Goal: Information Seeking & Learning: Find contact information

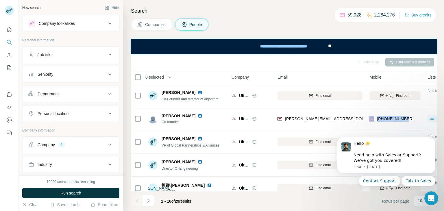
scroll to position [0, 5]
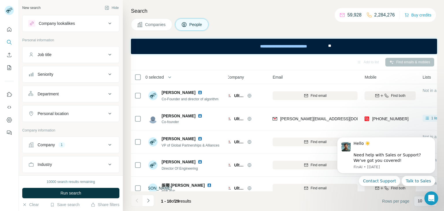
click at [78, 136] on div "Company 1" at bounding box center [70, 144] width 97 height 17
click at [74, 142] on div "Company 1" at bounding box center [67, 145] width 78 height 6
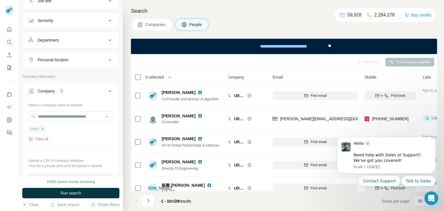
click at [42, 129] on icon "button" at bounding box center [42, 129] width 5 height 5
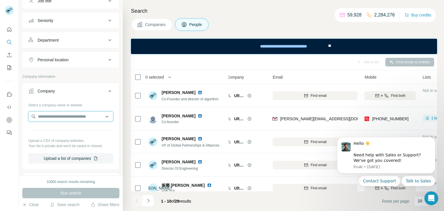
click at [62, 116] on input "text" at bounding box center [70, 116] width 85 height 10
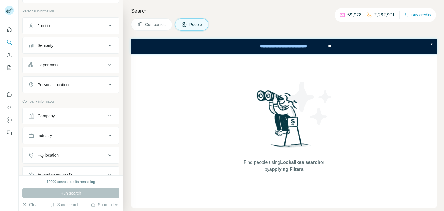
click at [72, 117] on div "Company" at bounding box center [67, 116] width 78 height 6
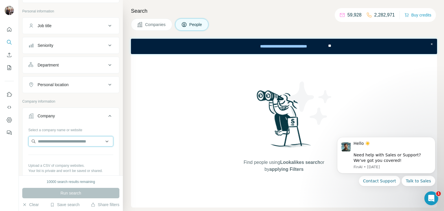
click at [53, 142] on input "text" at bounding box center [70, 141] width 85 height 10
paste input "**********"
type input "**********"
click at [103, 103] on p "Company information" at bounding box center [70, 101] width 97 height 5
click at [49, 138] on input "text" at bounding box center [70, 141] width 85 height 10
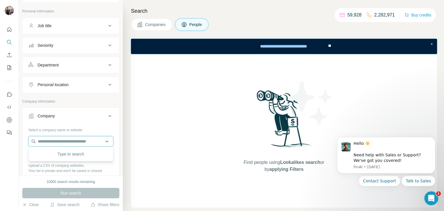
paste input "**********"
drag, startPoint x: 79, startPoint y: 140, endPoint x: 31, endPoint y: 140, distance: 48.0
click at [31, 140] on input "**********" at bounding box center [70, 141] width 85 height 10
paste input "text"
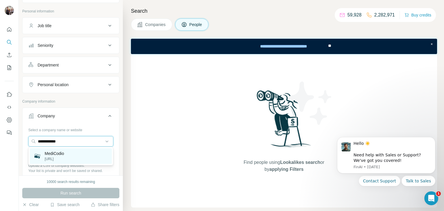
type input "**********"
click at [61, 155] on p "MediCodio" at bounding box center [54, 154] width 19 height 6
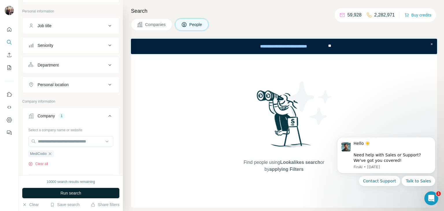
click at [82, 192] on button "Run search" at bounding box center [70, 193] width 97 height 10
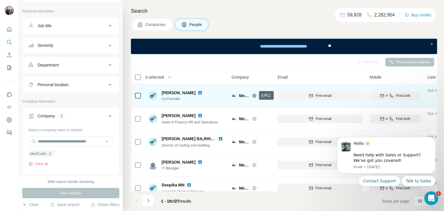
click at [255, 97] on icon at bounding box center [254, 95] width 5 height 5
click at [397, 96] on span "Find both" at bounding box center [403, 95] width 14 height 5
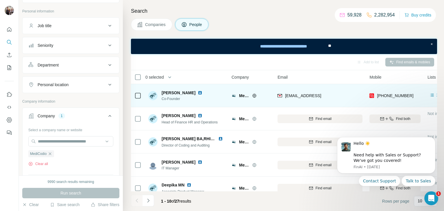
drag, startPoint x: 162, startPoint y: 91, endPoint x: 192, endPoint y: 93, distance: 30.1
click at [192, 93] on span "[PERSON_NAME]" at bounding box center [179, 93] width 34 height 6
copy span "[PERSON_NAME]"
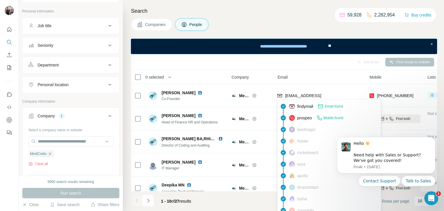
drag, startPoint x: 322, startPoint y: 95, endPoint x: 285, endPoint y: 99, distance: 36.9
click at [285, 99] on body "New search Hide Company lookalikes Personal information Job title Seniority Dep…" at bounding box center [222, 105] width 444 height 211
copy span "[EMAIL_ADDRESS]"
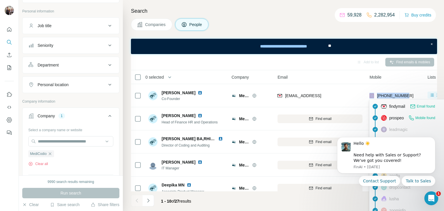
drag, startPoint x: 410, startPoint y: 94, endPoint x: 375, endPoint y: 95, distance: 35.9
click at [375, 95] on div "[PHONE_NUMBER]" at bounding box center [394, 96] width 51 height 16
copy div "[PHONE_NUMBER]"
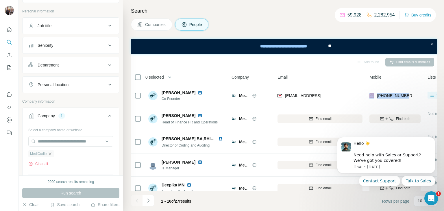
click at [51, 152] on icon "button" at bounding box center [50, 153] width 3 height 3
click at [51, 142] on input "text" at bounding box center [70, 141] width 85 height 10
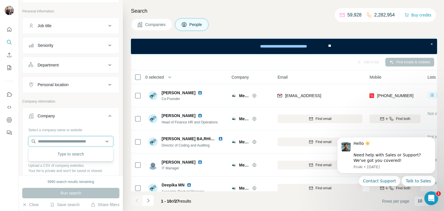
paste input "**********"
drag, startPoint x: 66, startPoint y: 142, endPoint x: 4, endPoint y: 148, distance: 62.5
click at [4, 148] on div "**********" at bounding box center [222, 105] width 444 height 211
paste input "text"
drag, startPoint x: 61, startPoint y: 140, endPoint x: 0, endPoint y: 142, distance: 60.7
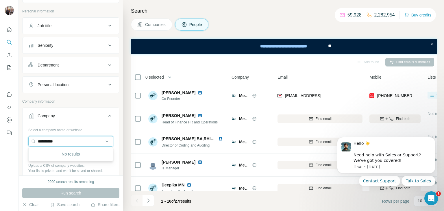
click at [0, 142] on div "**********" at bounding box center [222, 105] width 444 height 211
paste input "**"
drag, startPoint x: 68, startPoint y: 139, endPoint x: 22, endPoint y: 142, distance: 45.5
click at [23, 142] on div "**********" at bounding box center [71, 159] width 97 height 68
paste input "*"
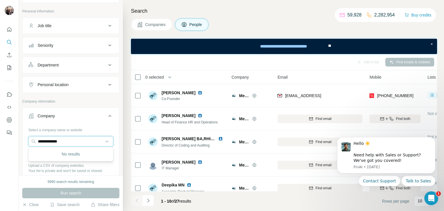
drag, startPoint x: 67, startPoint y: 138, endPoint x: 0, endPoint y: 143, distance: 67.0
click at [0, 143] on div "**********" at bounding box center [222, 105] width 444 height 211
paste input "text"
type input "*******"
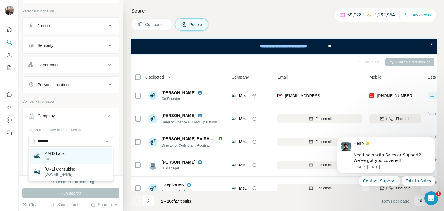
click at [66, 151] on div "AMID Labs [URL]" at bounding box center [71, 156] width 82 height 16
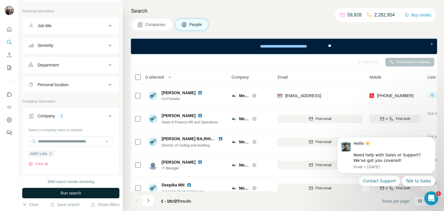
click at [69, 195] on span "Run search" at bounding box center [70, 193] width 21 height 6
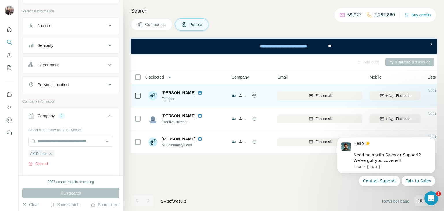
click at [253, 96] on icon at bounding box center [254, 95] width 5 height 5
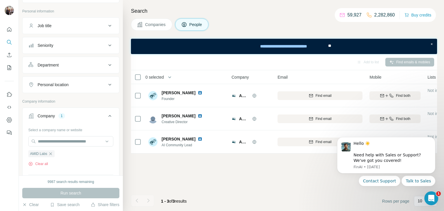
click at [262, 173] on div "Add to list Find emails & mobiles 0 selected People Company Email Mobile Lists …" at bounding box center [284, 132] width 306 height 157
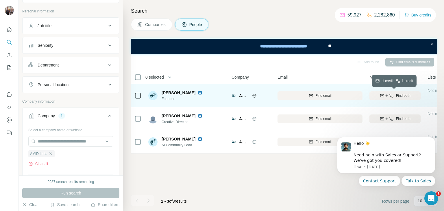
click at [404, 93] on span "Find both" at bounding box center [403, 95] width 14 height 5
drag, startPoint x: 161, startPoint y: 93, endPoint x: 183, endPoint y: 94, distance: 22.0
click at [183, 94] on div "[PERSON_NAME] Founder" at bounding box center [176, 96] width 56 height 12
copy span "[PERSON_NAME]"
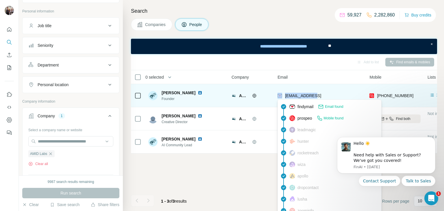
drag, startPoint x: 326, startPoint y: 94, endPoint x: 283, endPoint y: 96, distance: 43.1
click at [283, 96] on div "[EMAIL_ADDRESS]" at bounding box center [320, 96] width 85 height 16
copy div "[EMAIL_ADDRESS]"
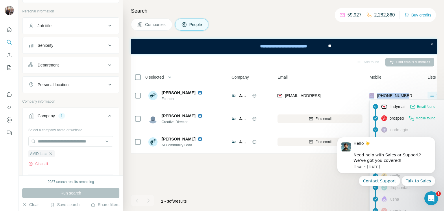
drag, startPoint x: 409, startPoint y: 95, endPoint x: 373, endPoint y: 97, distance: 35.6
click at [373, 97] on div "[PHONE_NUMBER]" at bounding box center [394, 96] width 51 height 16
copy div "[PHONE_NUMBER]"
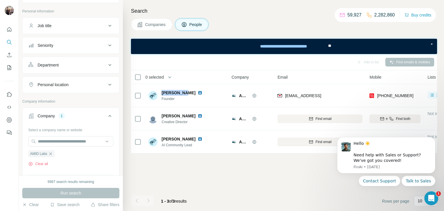
drag, startPoint x: 159, startPoint y: 93, endPoint x: 183, endPoint y: 94, distance: 23.7
click at [183, 94] on div "[PERSON_NAME] Founder" at bounding box center [176, 96] width 56 height 12
copy div "[PERSON_NAME]"
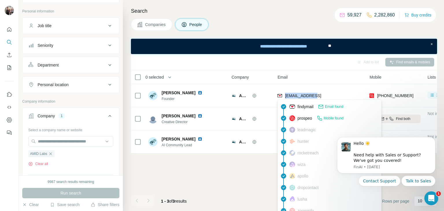
drag, startPoint x: 323, startPoint y: 97, endPoint x: 285, endPoint y: 96, distance: 37.9
click at [285, 96] on div "[EMAIL_ADDRESS]" at bounding box center [320, 96] width 85 height 16
copy span "[EMAIL_ADDRESS]"
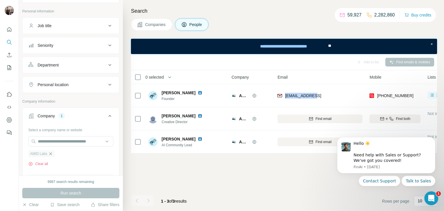
click at [50, 153] on icon "button" at bounding box center [50, 153] width 5 height 5
click at [60, 137] on input "text" at bounding box center [70, 141] width 85 height 10
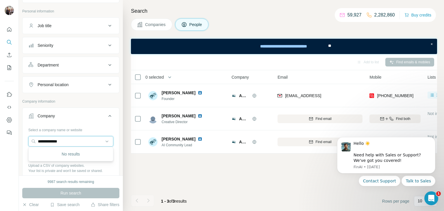
drag, startPoint x: 71, startPoint y: 139, endPoint x: 26, endPoint y: 139, distance: 44.8
click at [26, 139] on div "**********" at bounding box center [71, 159] width 97 height 68
paste input "text"
drag, startPoint x: 72, startPoint y: 141, endPoint x: 9, endPoint y: 141, distance: 62.7
click at [9, 141] on div "**********" at bounding box center [222, 105] width 444 height 211
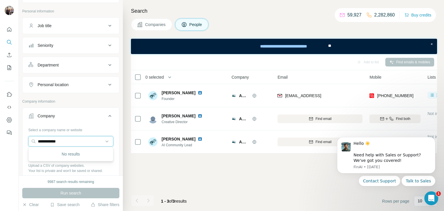
paste input "text"
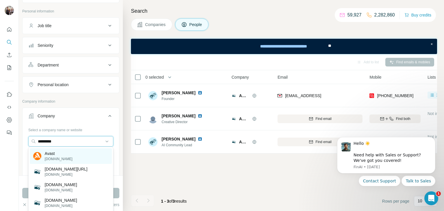
type input "*********"
click at [44, 155] on div "Avast [DOMAIN_NAME]" at bounding box center [52, 156] width 39 height 11
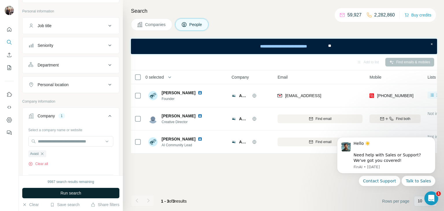
click at [63, 191] on span "Run search" at bounding box center [70, 193] width 21 height 6
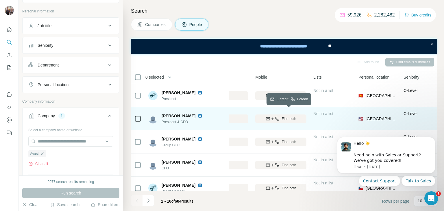
scroll to position [5, 105]
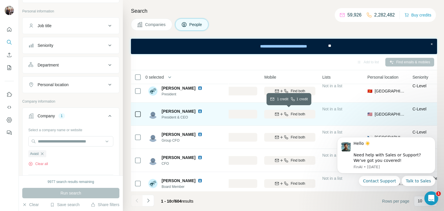
click at [299, 112] on span "Find both" at bounding box center [298, 114] width 14 height 5
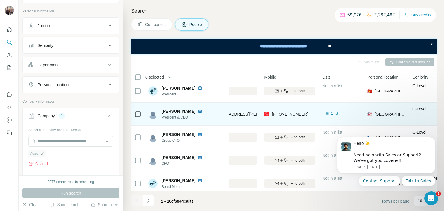
click at [43, 152] on icon "button" at bounding box center [42, 153] width 3 height 3
click at [59, 139] on input "text" at bounding box center [70, 141] width 85 height 10
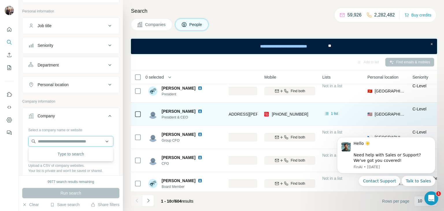
paste input "**********"
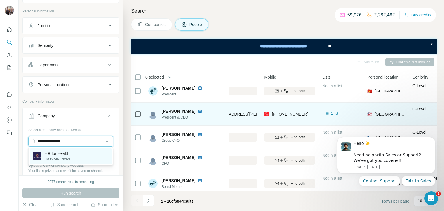
type input "**********"
click at [71, 158] on div "HR for Health [DOMAIN_NAME]" at bounding box center [71, 156] width 82 height 16
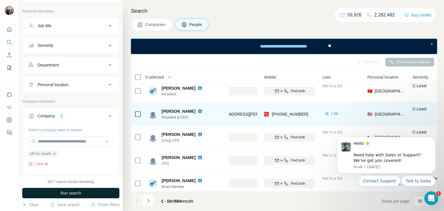
click at [65, 192] on span "Run search" at bounding box center [70, 193] width 21 height 6
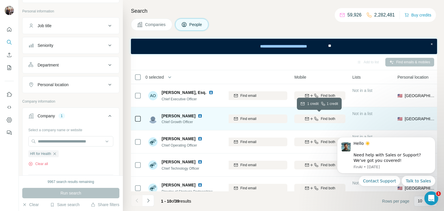
scroll to position [1, 75]
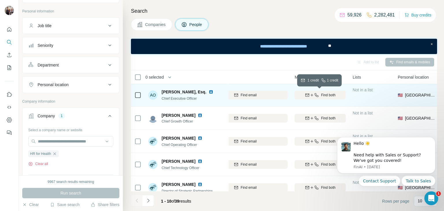
click at [328, 93] on span "Find both" at bounding box center [328, 95] width 14 height 5
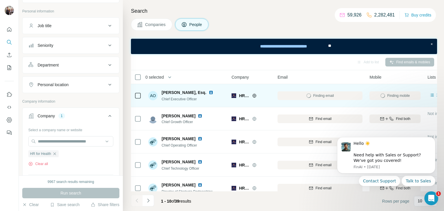
scroll to position [0, 0]
click at [433, 139] on icon "Dismiss notification" at bounding box center [433, 139] width 2 height 2
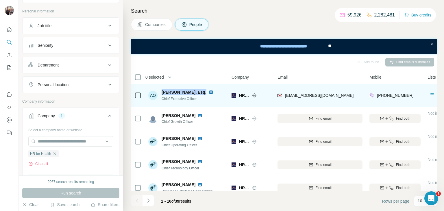
drag, startPoint x: 162, startPoint y: 91, endPoint x: 200, endPoint y: 91, distance: 37.9
click at [200, 91] on div "[PERSON_NAME], Esq." at bounding box center [189, 92] width 54 height 6
copy span "[PERSON_NAME], Esq."
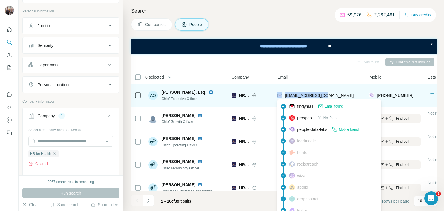
drag, startPoint x: 330, startPoint y: 93, endPoint x: 283, endPoint y: 92, distance: 47.7
click at [283, 92] on div "[EMAIL_ADDRESS][DOMAIN_NAME]" at bounding box center [320, 95] width 85 height 16
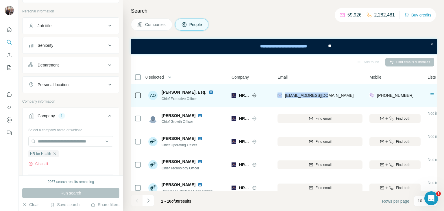
click at [329, 88] on div "[EMAIL_ADDRESS][DOMAIN_NAME]" at bounding box center [320, 95] width 85 height 16
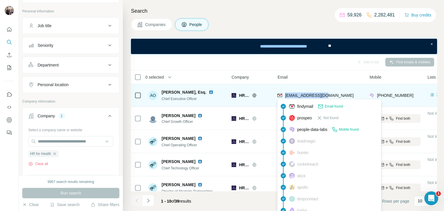
drag, startPoint x: 327, startPoint y: 95, endPoint x: 285, endPoint y: 96, distance: 42.2
click at [285, 96] on div "[EMAIL_ADDRESS][DOMAIN_NAME]" at bounding box center [320, 95] width 85 height 16
copy span "[EMAIL_ADDRESS][DOMAIN_NAME]"
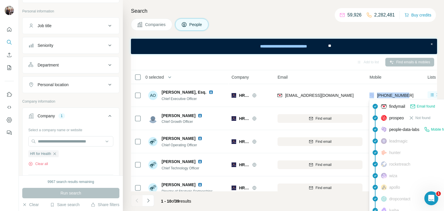
drag, startPoint x: 409, startPoint y: 94, endPoint x: 374, endPoint y: 95, distance: 35.0
click at [374, 95] on div "[PHONE_NUMBER]" at bounding box center [394, 95] width 51 height 16
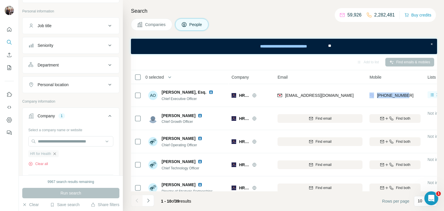
click at [56, 153] on icon "button" at bounding box center [54, 153] width 5 height 5
click at [54, 143] on input "text" at bounding box center [70, 141] width 85 height 10
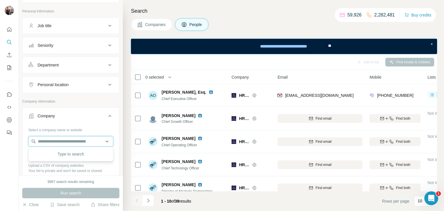
paste input "**********"
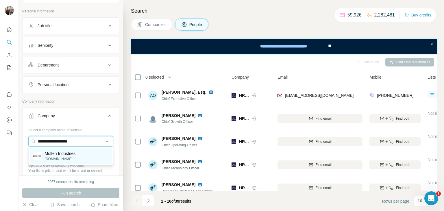
type input "**********"
click at [67, 155] on p "Molten Industries" at bounding box center [60, 154] width 31 height 6
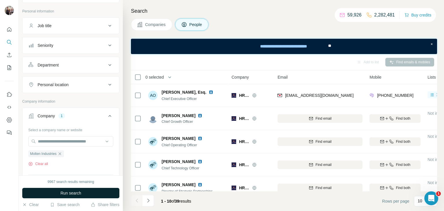
click at [69, 194] on span "Run search" at bounding box center [70, 193] width 21 height 6
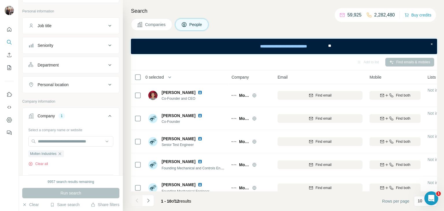
scroll to position [0, 79]
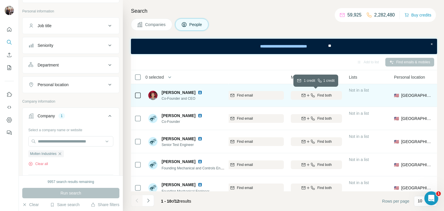
click at [325, 98] on button "Find both" at bounding box center [316, 95] width 51 height 9
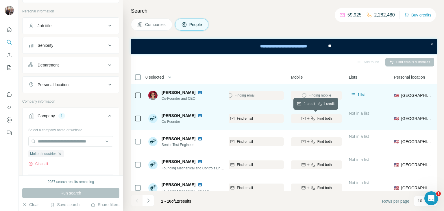
click at [320, 117] on span "Find both" at bounding box center [324, 118] width 14 height 5
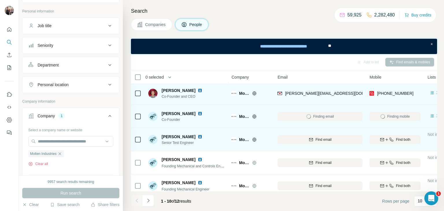
scroll to position [2, 3]
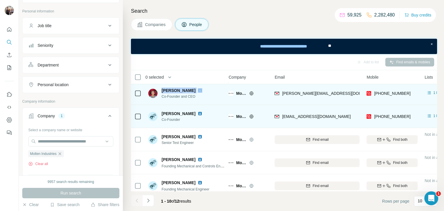
drag, startPoint x: 161, startPoint y: 90, endPoint x: 184, endPoint y: 89, distance: 23.2
click at [184, 89] on div "[PERSON_NAME] Co-Founder and CEO" at bounding box center [176, 94] width 56 height 12
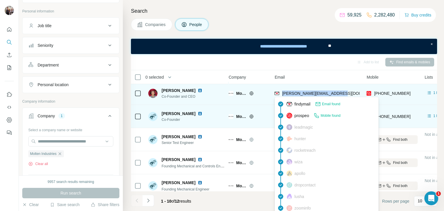
drag, startPoint x: 343, startPoint y: 94, endPoint x: 282, endPoint y: 92, distance: 60.2
click at [282, 92] on div "[PERSON_NAME][EMAIL_ADDRESS][DOMAIN_NAME]" at bounding box center [317, 93] width 85 height 16
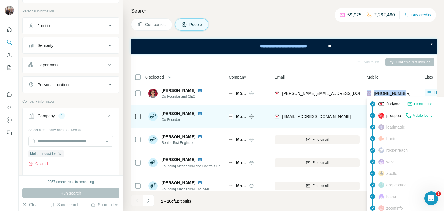
drag, startPoint x: 408, startPoint y: 91, endPoint x: 369, endPoint y: 93, distance: 38.2
click at [369, 93] on div "[PHONE_NUMBER]" at bounding box center [392, 93] width 51 height 16
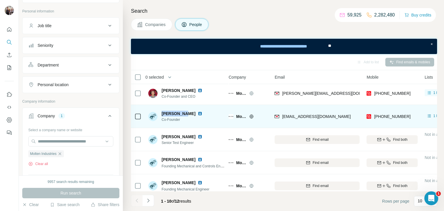
drag, startPoint x: 162, startPoint y: 113, endPoint x: 184, endPoint y: 114, distance: 21.4
click at [184, 114] on div "[PERSON_NAME]" at bounding box center [183, 114] width 43 height 6
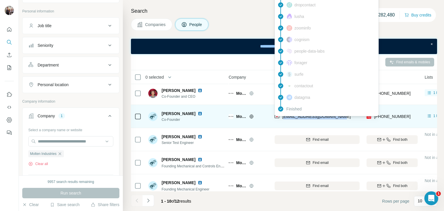
drag, startPoint x: 342, startPoint y: 117, endPoint x: 283, endPoint y: 118, distance: 58.7
click at [283, 118] on div "[EMAIL_ADDRESS][DOMAIN_NAME]" at bounding box center [317, 116] width 85 height 16
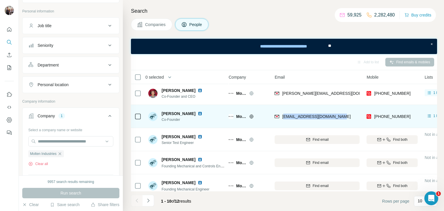
click at [341, 117] on div "[EMAIL_ADDRESS][DOMAIN_NAME]" at bounding box center [317, 116] width 85 height 16
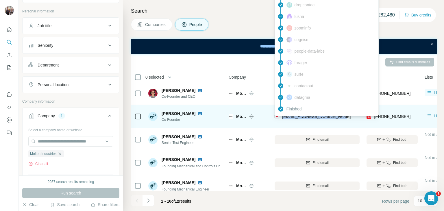
drag, startPoint x: 340, startPoint y: 114, endPoint x: 283, endPoint y: 119, distance: 56.8
click at [283, 119] on div "[EMAIL_ADDRESS][DOMAIN_NAME]" at bounding box center [317, 116] width 85 height 16
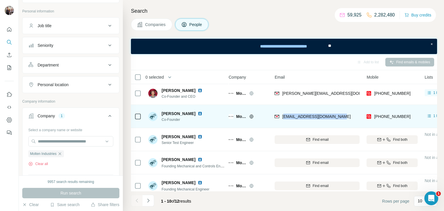
click at [280, 121] on div "[EMAIL_ADDRESS][DOMAIN_NAME]" at bounding box center [317, 116] width 85 height 16
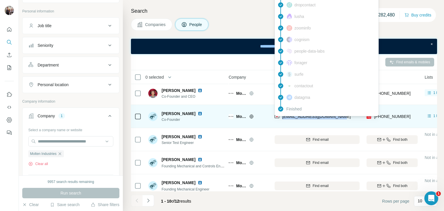
drag, startPoint x: 339, startPoint y: 116, endPoint x: 282, endPoint y: 120, distance: 56.5
click at [282, 120] on div "[EMAIL_ADDRESS][DOMAIN_NAME]" at bounding box center [317, 116] width 85 height 16
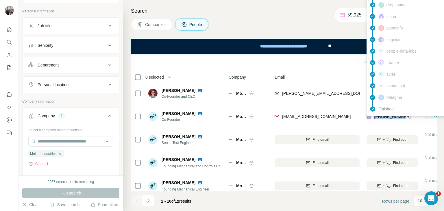
drag, startPoint x: 409, startPoint y: 116, endPoint x: 371, endPoint y: 118, distance: 37.4
click at [371, 118] on div "[PHONE_NUMBER]" at bounding box center [392, 116] width 51 height 16
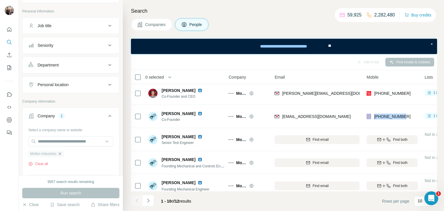
click at [62, 153] on icon "button" at bounding box center [60, 153] width 5 height 5
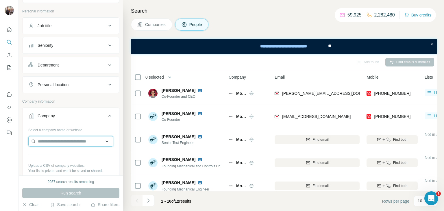
click at [55, 138] on input "text" at bounding box center [70, 141] width 85 height 10
paste input "**********"
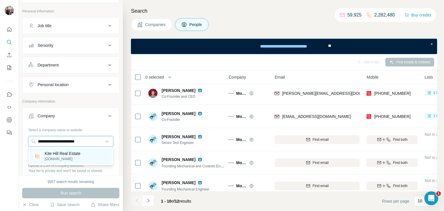
type input "**********"
click at [49, 154] on p "Kite Hill Real Estate" at bounding box center [63, 154] width 36 height 6
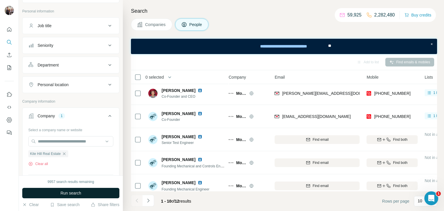
click at [73, 197] on button "Run search" at bounding box center [70, 193] width 97 height 10
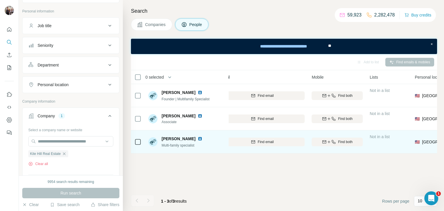
scroll to position [0, 57]
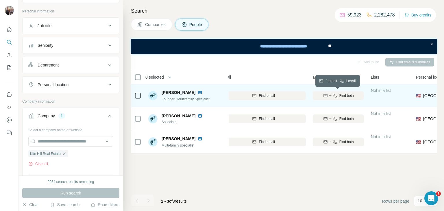
click at [340, 97] on span "Find both" at bounding box center [346, 95] width 14 height 5
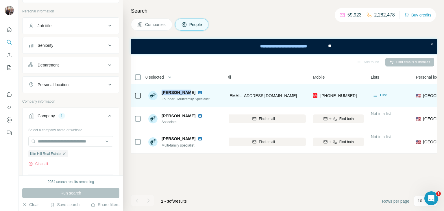
drag, startPoint x: 162, startPoint y: 92, endPoint x: 184, endPoint y: 92, distance: 22.0
click at [184, 92] on span "[PERSON_NAME]" at bounding box center [179, 93] width 34 height 6
drag, startPoint x: 274, startPoint y: 97, endPoint x: 221, endPoint y: 99, distance: 53.2
click at [0, 0] on tr "[PERSON_NAME] Founder | Multifamily Specialist Kite Hill Real Estate [EMAIL_ADD…" at bounding box center [0, 0] width 0 height 0
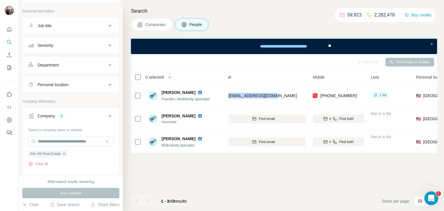
click at [184, 180] on div "Add to list Find emails & mobiles 0 selected People Company Email Mobile Lists …" at bounding box center [284, 132] width 306 height 157
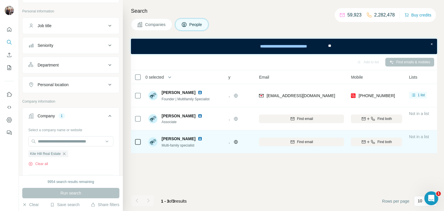
scroll to position [0, 19]
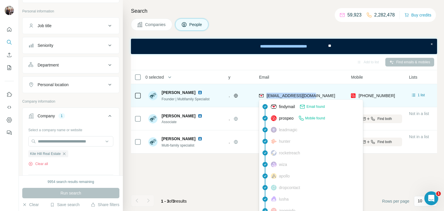
drag, startPoint x: 308, startPoint y: 96, endPoint x: 266, endPoint y: 97, distance: 41.4
click at [266, 97] on div "[EMAIL_ADDRESS][DOMAIN_NAME]" at bounding box center [301, 96] width 85 height 16
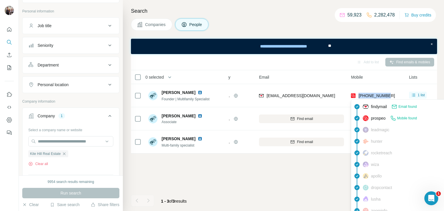
drag, startPoint x: 393, startPoint y: 95, endPoint x: 359, endPoint y: 95, distance: 33.5
click at [359, 95] on div "[PHONE_NUMBER]" at bounding box center [376, 96] width 51 height 16
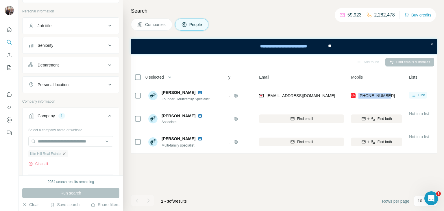
click at [64, 152] on icon "button" at bounding box center [64, 153] width 5 height 5
click at [57, 139] on input "text" at bounding box center [70, 141] width 85 height 10
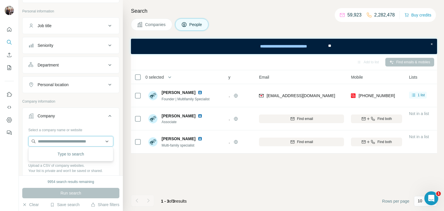
paste input "********"
type input "********"
